Goal: Transaction & Acquisition: Download file/media

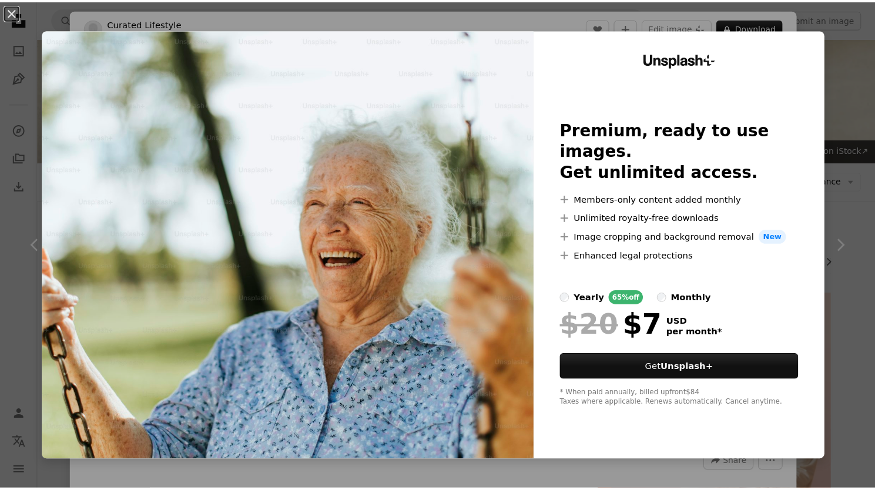
scroll to position [1645, 0]
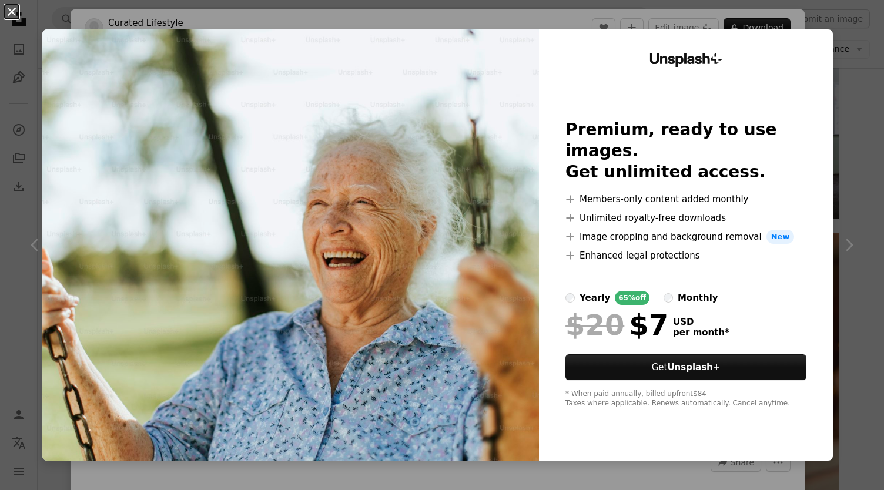
click at [15, 10] on button "An X shape" at bounding box center [12, 12] width 14 height 14
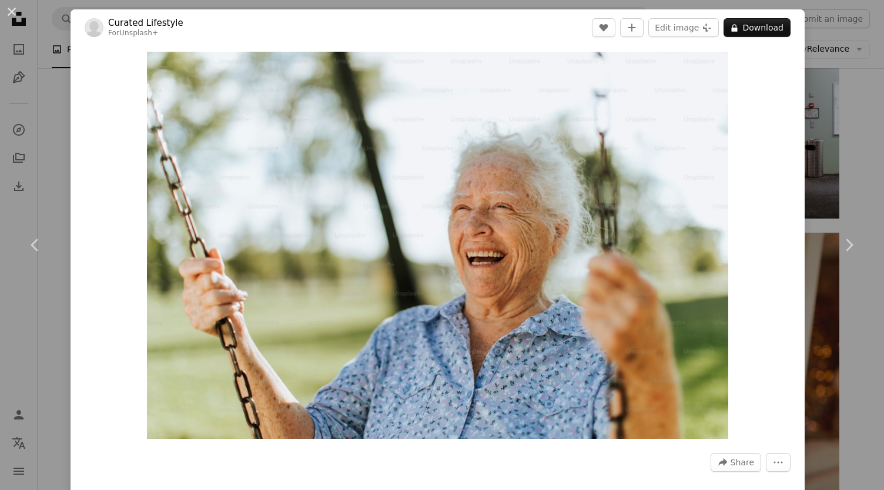
click at [848, 149] on div "An X shape Chevron left Chevron right Curated Lifestyle For Unsplash+ A heart A…" at bounding box center [442, 245] width 884 height 490
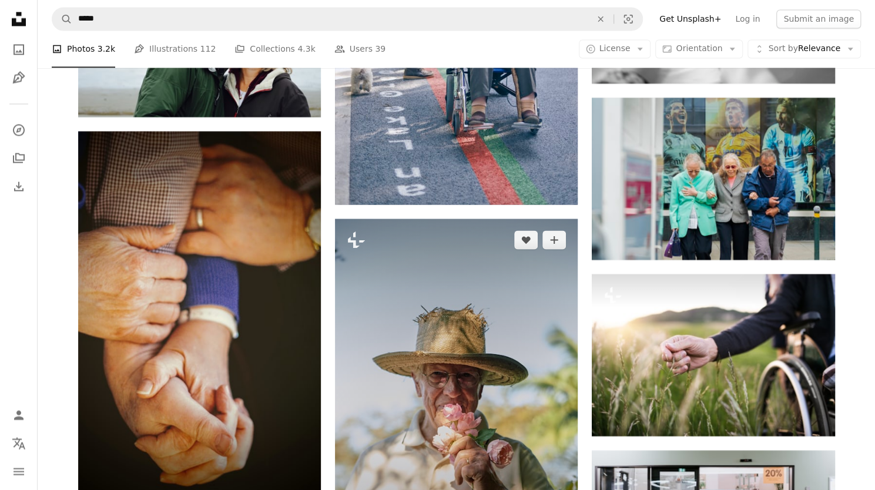
scroll to position [1234, 0]
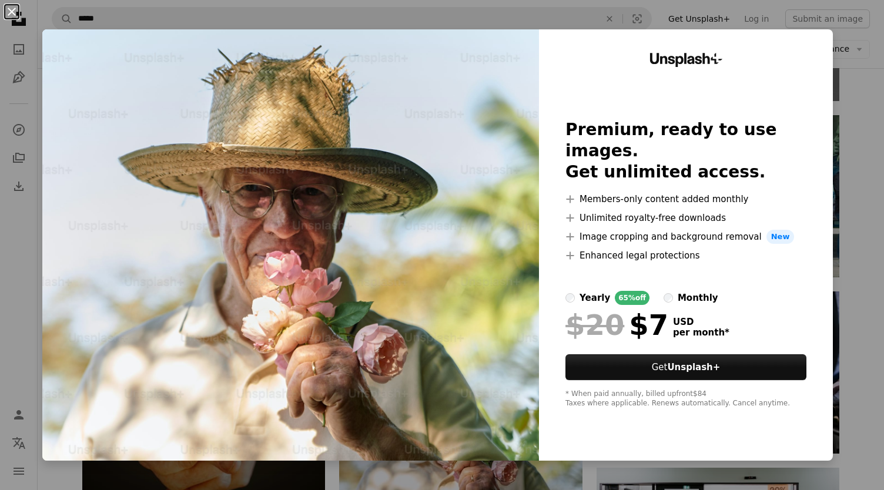
click at [9, 7] on button "An X shape" at bounding box center [12, 12] width 14 height 14
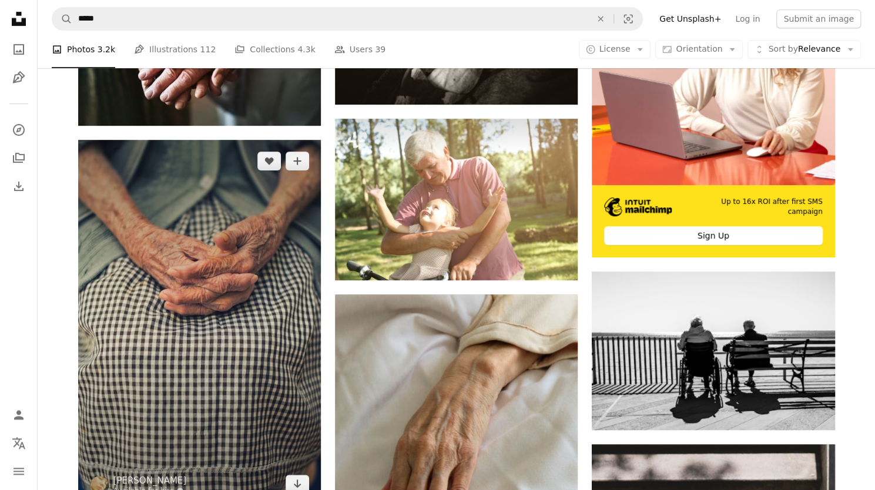
scroll to position [353, 0]
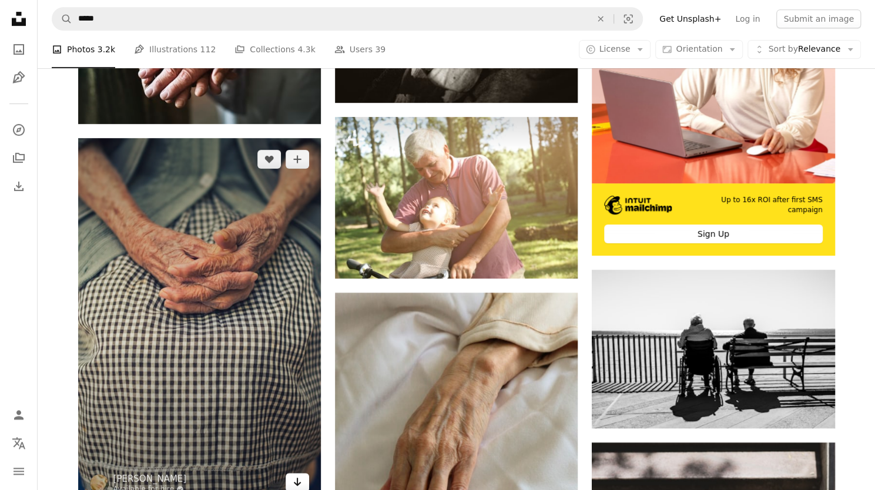
click at [299, 475] on icon "Arrow pointing down" at bounding box center [297, 482] width 9 height 14
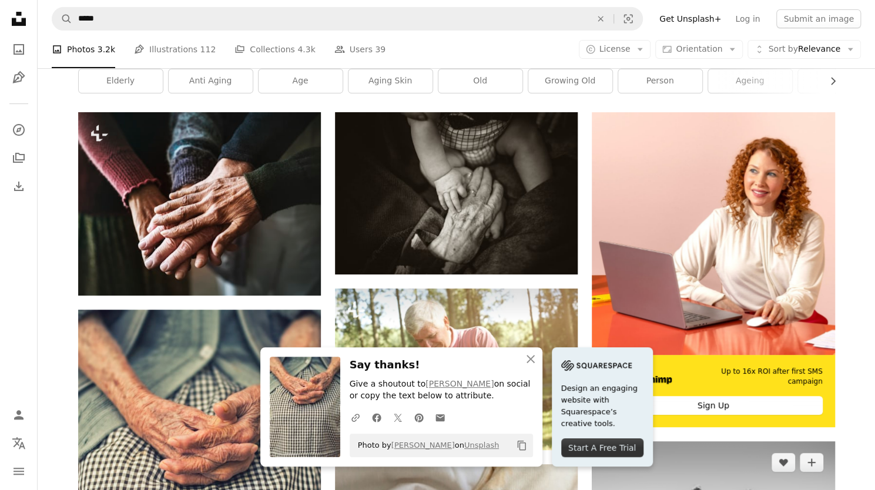
scroll to position [0, 0]
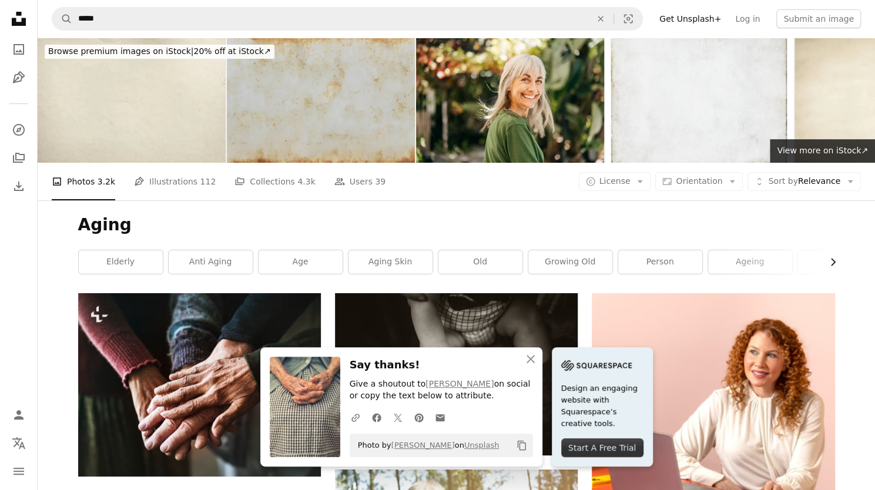
click at [830, 256] on icon "Chevron right" at bounding box center [833, 262] width 12 height 12
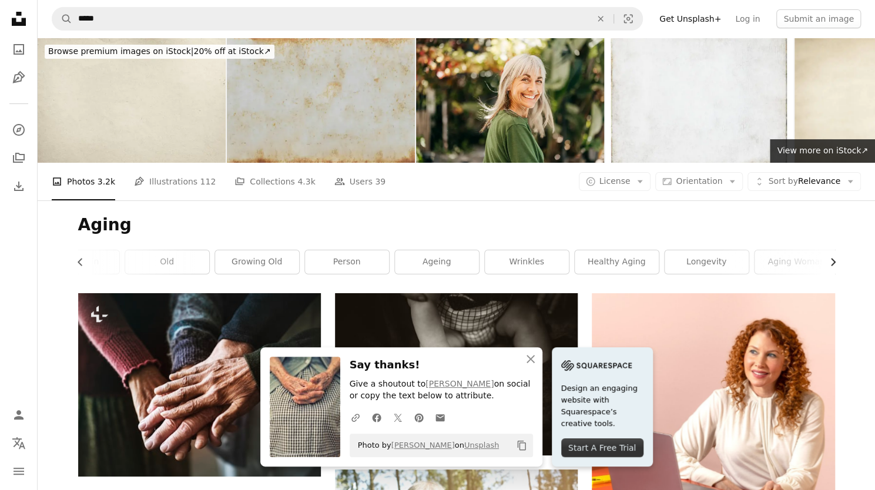
scroll to position [0, 317]
click at [691, 250] on link "longevity" at bounding box center [702, 262] width 84 height 24
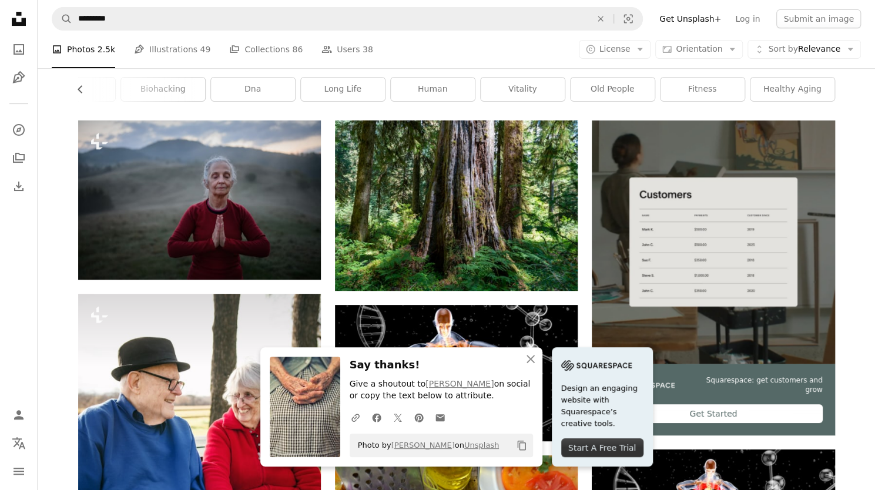
scroll to position [176, 0]
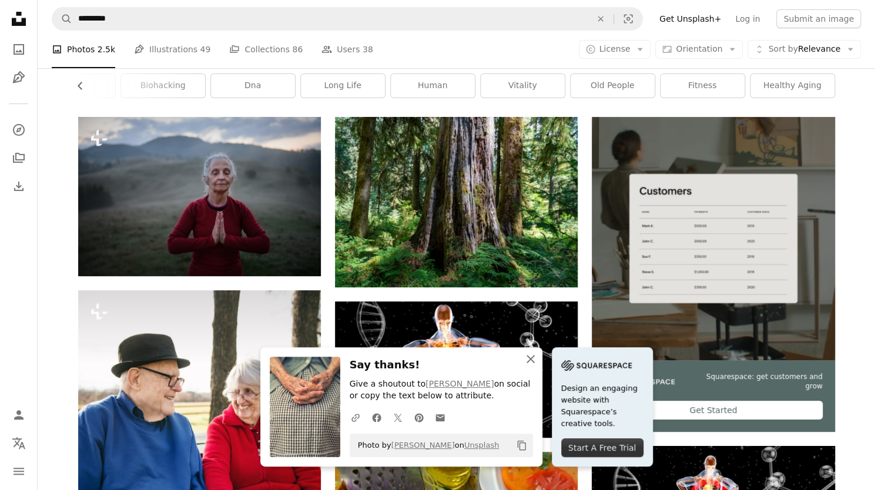
click at [538, 357] on icon "An X shape" at bounding box center [531, 359] width 14 height 14
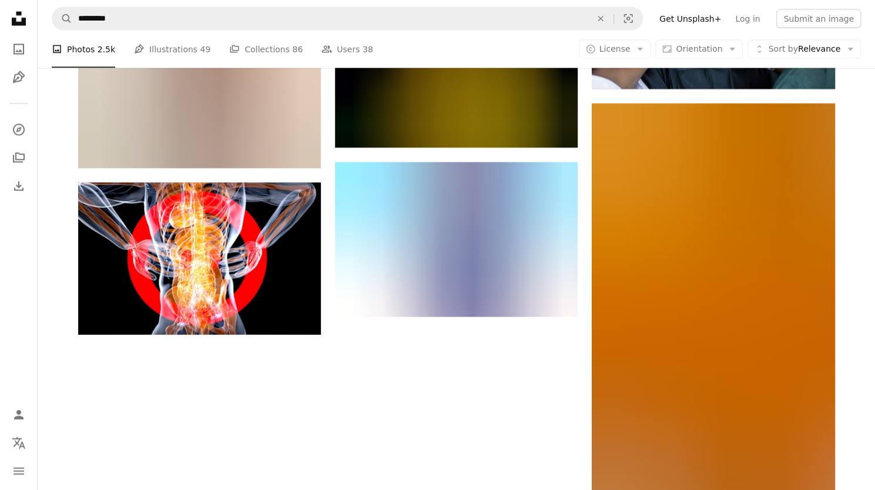
scroll to position [1546, 0]
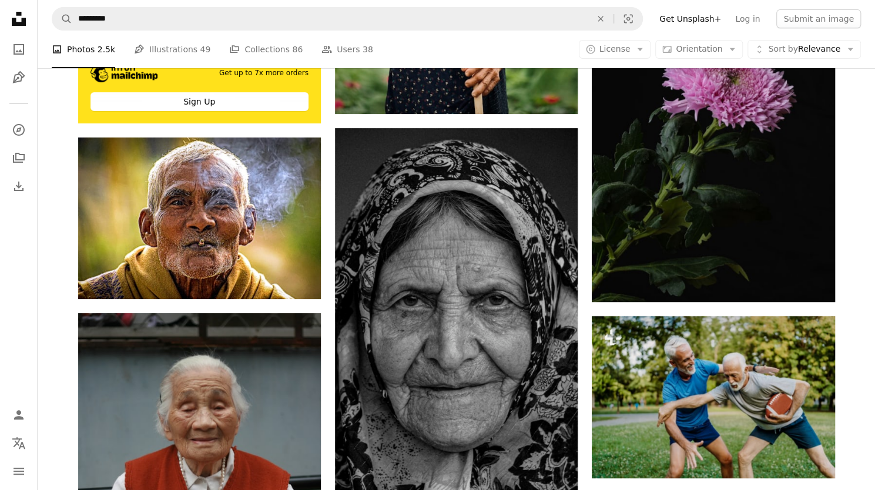
scroll to position [2545, 0]
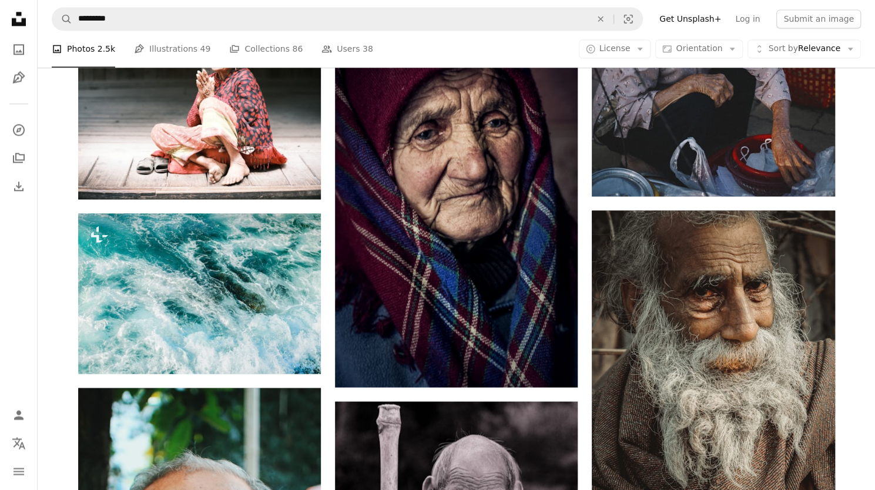
scroll to position [3643, 0]
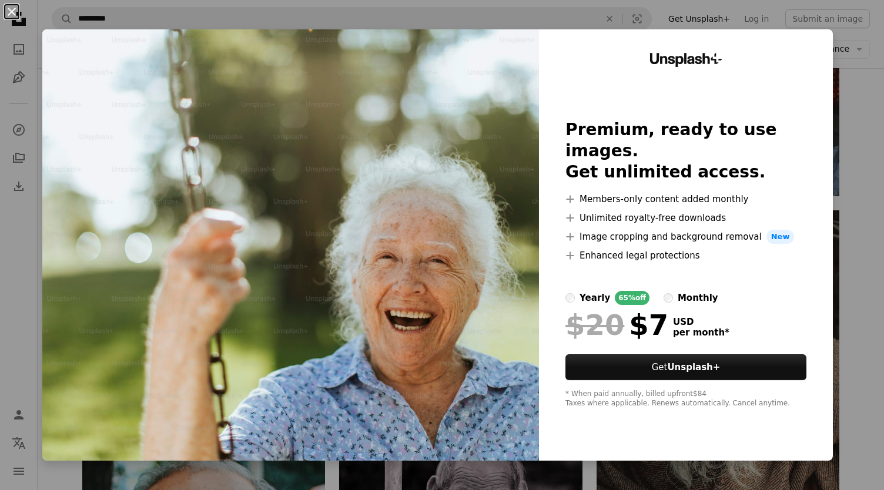
click at [15, 11] on button "An X shape" at bounding box center [12, 12] width 14 height 14
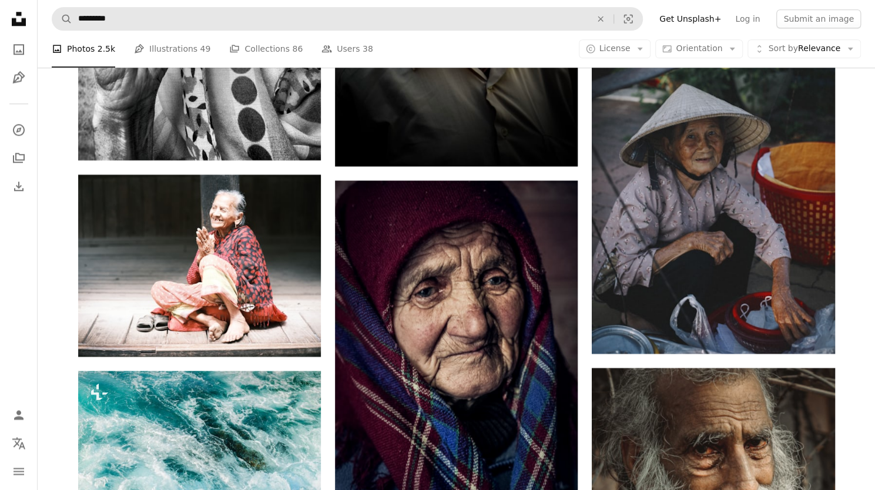
scroll to position [3291, 0]
